Goal: Task Accomplishment & Management: Use online tool/utility

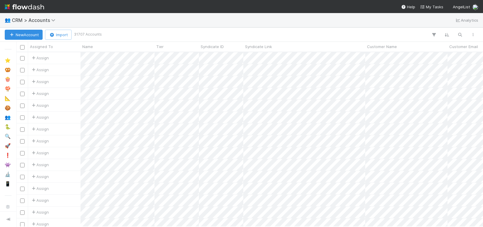
scroll to position [0, 0]
click at [460, 33] on icon "button" at bounding box center [460, 34] width 6 height 5
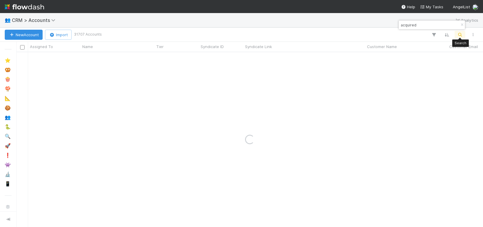
type input "acquired"
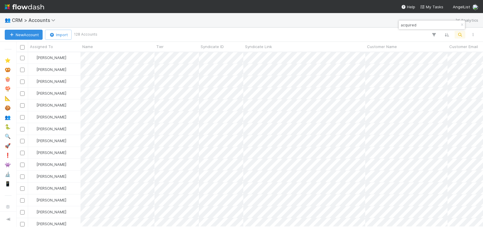
scroll to position [1253, 0]
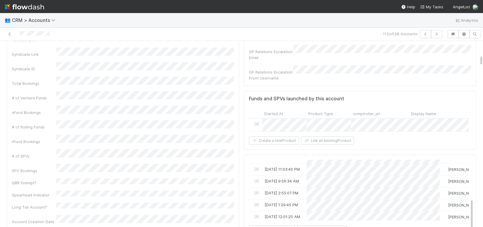
scroll to position [1359, 0]
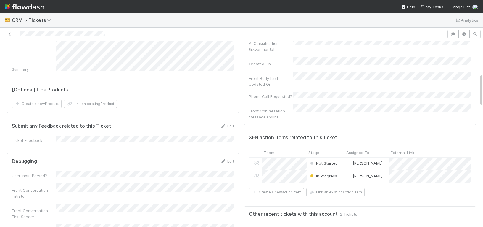
scroll to position [183, 0]
